Goal: Information Seeking & Learning: Learn about a topic

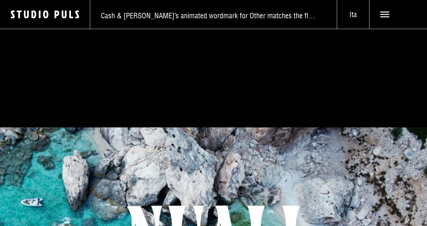
click at [187, 19] on span "Cash & [PERSON_NAME]’s animated wordmark for Other matches the flow and pour of…" at bounding box center [208, 15] width 215 height 9
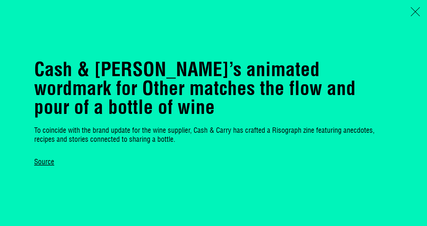
scroll to position [599, 0]
click at [418, 13] on span at bounding box center [414, 11] width 9 height 9
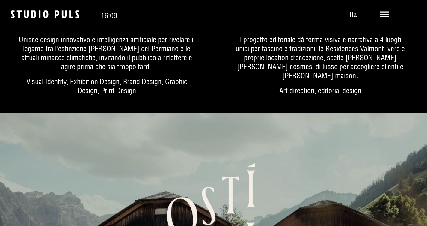
scroll to position [598, 0]
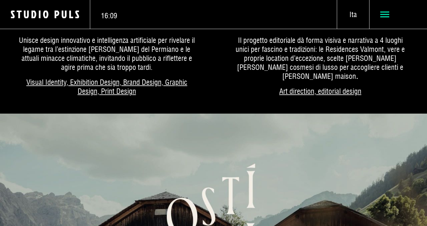
click at [375, 15] on span at bounding box center [397, 14] width 57 height 29
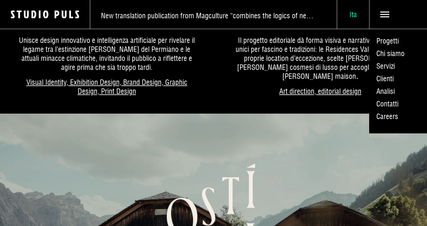
click at [353, 15] on span "Ita" at bounding box center [353, 14] width 32 height 9
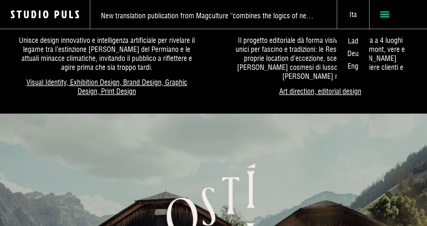
click at [375, 14] on span at bounding box center [397, 14] width 57 height 29
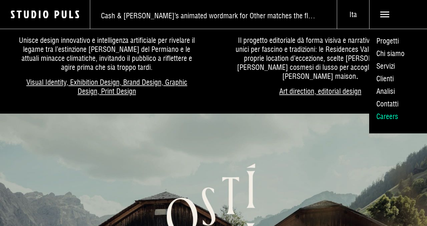
click at [381, 122] on link "Careers" at bounding box center [398, 116] width 58 height 13
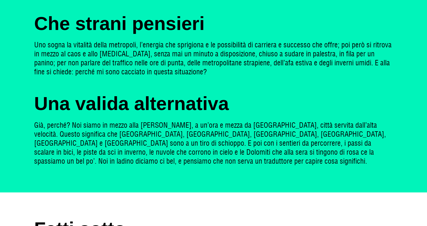
scroll to position [399, 0]
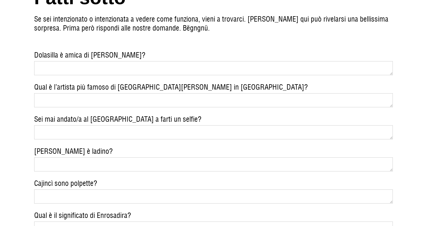
click at [381, 75] on textarea "Dolasilla è amica di Greta?" at bounding box center [213, 68] width 358 height 14
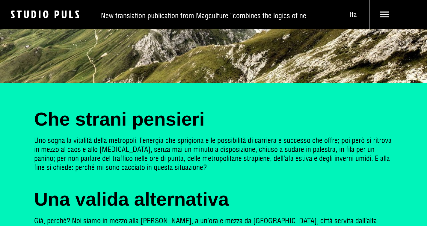
scroll to position [0, 0]
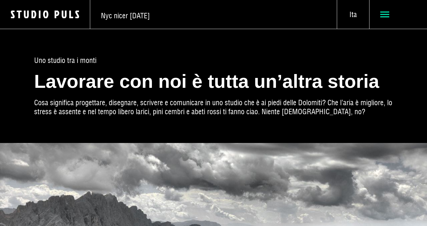
click at [379, 23] on span at bounding box center [397, 14] width 57 height 29
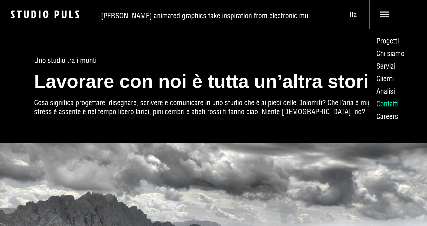
click at [379, 110] on link "Contatti" at bounding box center [398, 103] width 58 height 13
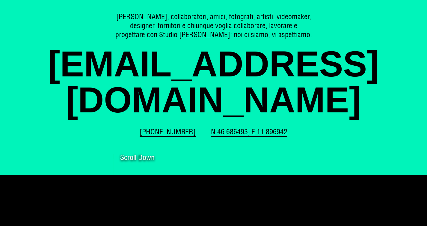
scroll to position [55, 0]
